Goal: Information Seeking & Learning: Find specific fact

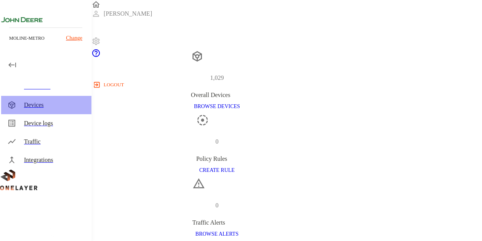
click at [32, 107] on div "Devices" at bounding box center [54, 104] width 61 height 9
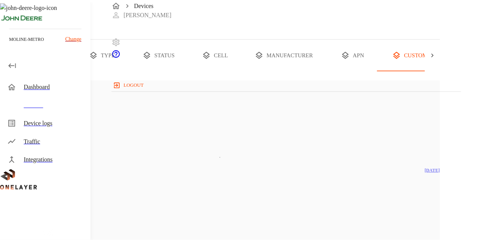
scroll to position [0, 70]
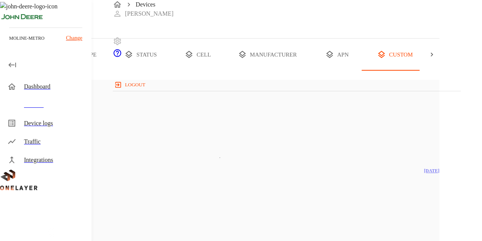
click at [11, 58] on icon at bounding box center [8, 55] width 8 height 8
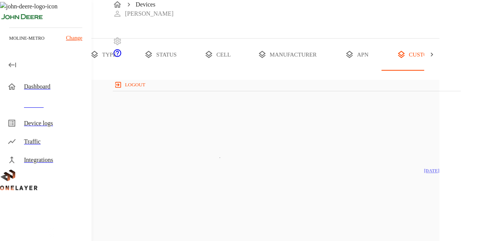
click at [75, 71] on button "all devices" at bounding box center [44, 54] width 59 height 32
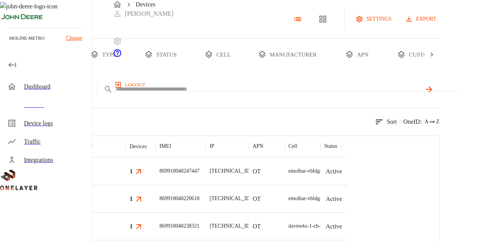
click at [196, 119] on body "Devices [PERSON_NAME] logout moline-metro Change Dashboard Devices Device logs …" at bounding box center [241, 152] width 482 height 304
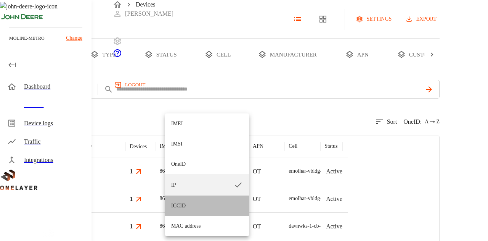
click at [192, 203] on li "ICCID" at bounding box center [207, 205] width 84 height 20
type input "*****"
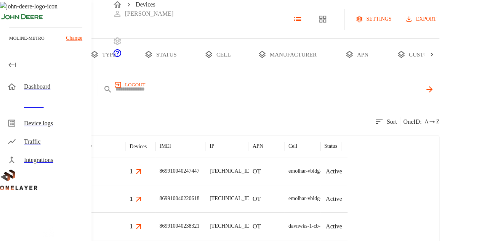
click at [248, 95] on input "text" at bounding box center [268, 88] width 306 height 11
paste input "**********"
type input "**********"
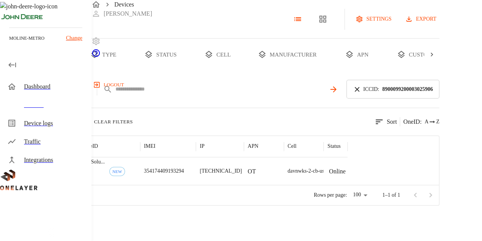
scroll to position [91, 0]
click at [184, 167] on p "354174409193294" at bounding box center [164, 171] width 40 height 8
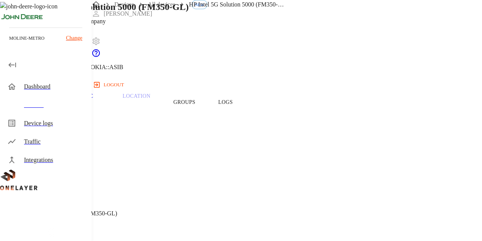
click at [207, 115] on button "Groups" at bounding box center [184, 102] width 45 height 48
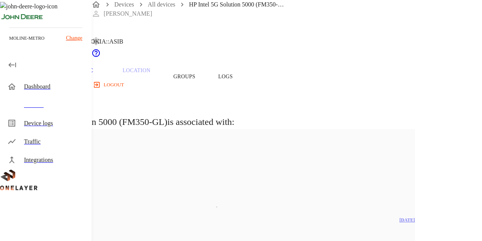
scroll to position [25, 0]
click at [100, 75] on p "Traffic" at bounding box center [82, 71] width 36 height 7
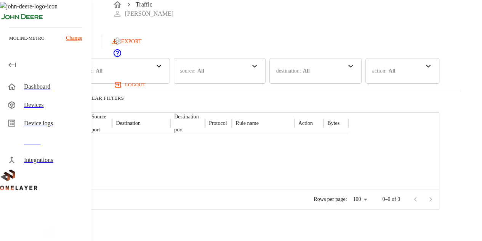
click at [261, 83] on div "time : Last 24 hours Last 30 days Last 7 days Last 24 hours Last hour Last 30 m…" at bounding box center [219, 71] width 439 height 26
click at [67, 71] on icon at bounding box center [62, 65] width 9 height 9
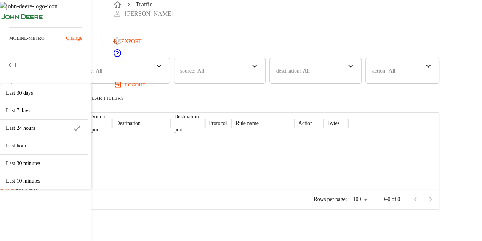
click at [261, 83] on div "time : Last 24 hours Last 30 days Last 7 days Last 24 hours Last hour Last 30 m…" at bounding box center [219, 71] width 439 height 26
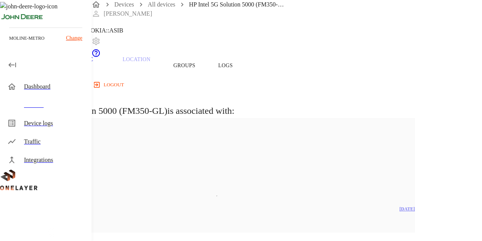
scroll to position [36, 0]
click at [100, 63] on p "Traffic" at bounding box center [82, 59] width 36 height 7
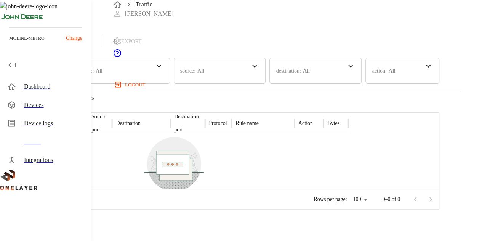
click at [265, 48] on div "Traffic Logs Last update: 0 minutes ago [DATE] 09:41:13 AM Refresh EXPORT" at bounding box center [219, 24] width 439 height 48
click at [229, 83] on div "time : Last 24 hours Last 30 days Last 7 days Last 24 hours Last hour Last 30 m…" at bounding box center [219, 71] width 439 height 26
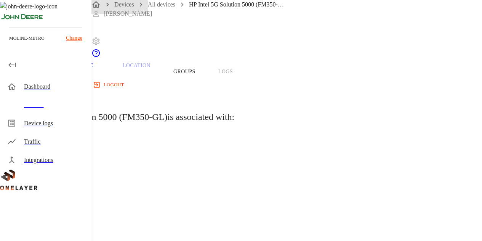
scroll to position [36, 0]
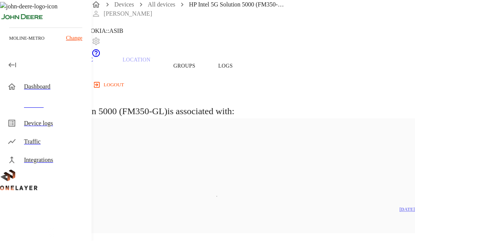
click at [52, 82] on button "Overview" at bounding box center [26, 66] width 52 height 48
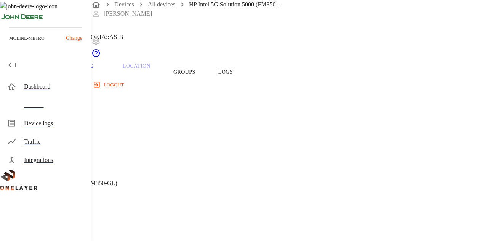
scroll to position [30, 0]
copy span "8900099200003025906"
click at [178, 193] on p "Modem:" at bounding box center [217, 197] width 398 height 9
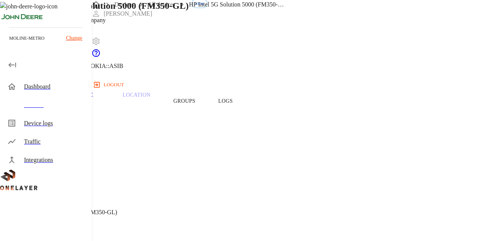
scroll to position [0, 0]
